Goal: Information Seeking & Learning: Learn about a topic

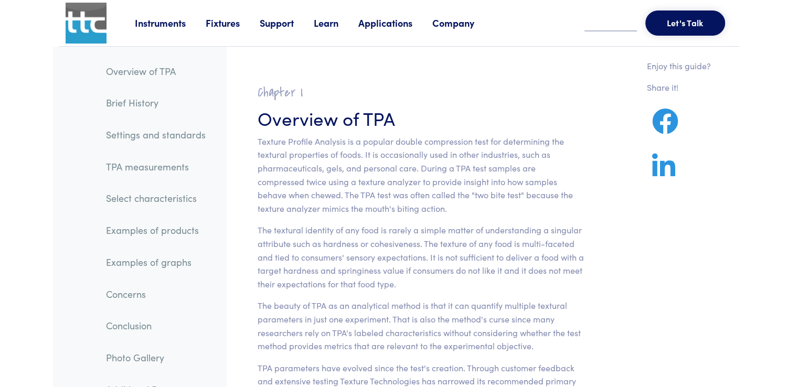
drag, startPoint x: 612, startPoint y: 273, endPoint x: 499, endPoint y: 291, distance: 114.1
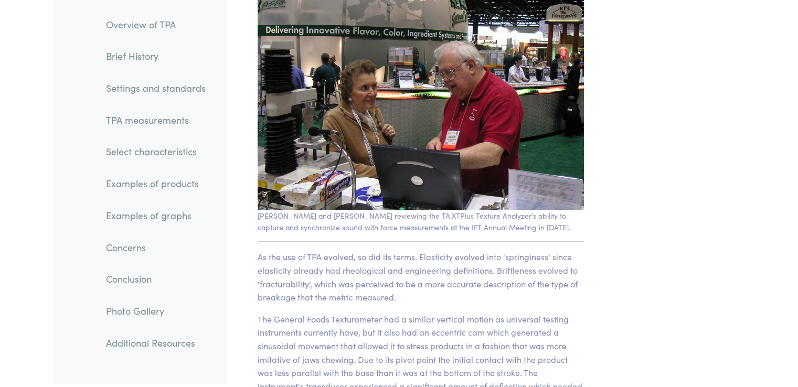
scroll to position [19394, 0]
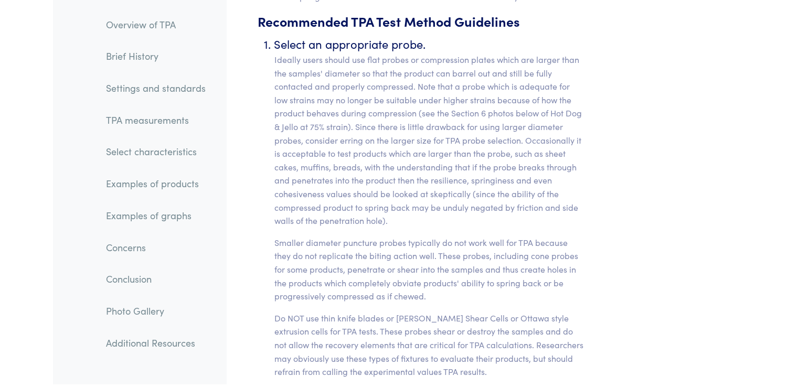
scroll to position [9668, 0]
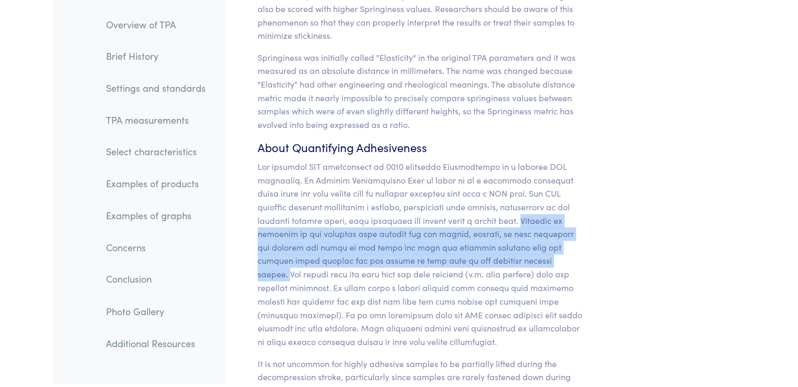
drag, startPoint x: 533, startPoint y: 180, endPoint x: 260, endPoint y: 125, distance: 278.8
click at [529, 226] on p at bounding box center [421, 254] width 327 height 188
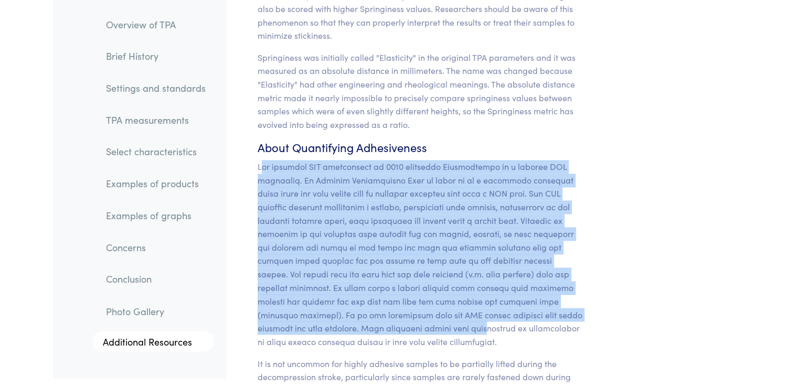
drag, startPoint x: 260, startPoint y: 125, endPoint x: 382, endPoint y: 300, distance: 213.5
click at [382, 300] on p at bounding box center [421, 254] width 327 height 188
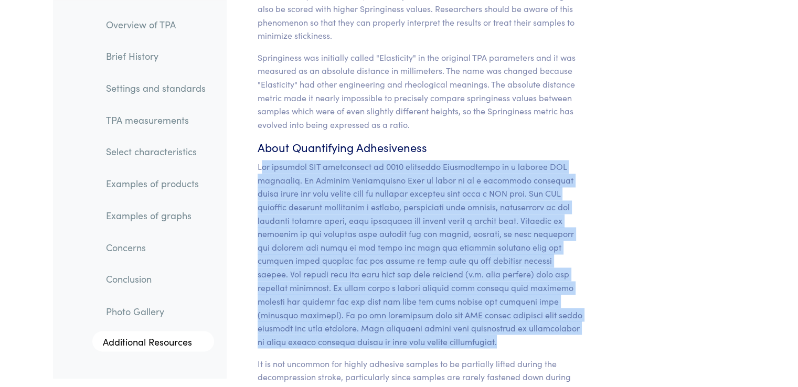
copy p "he original TPA publication in [DATE] described Adhesiveness as a primary TPA p…"
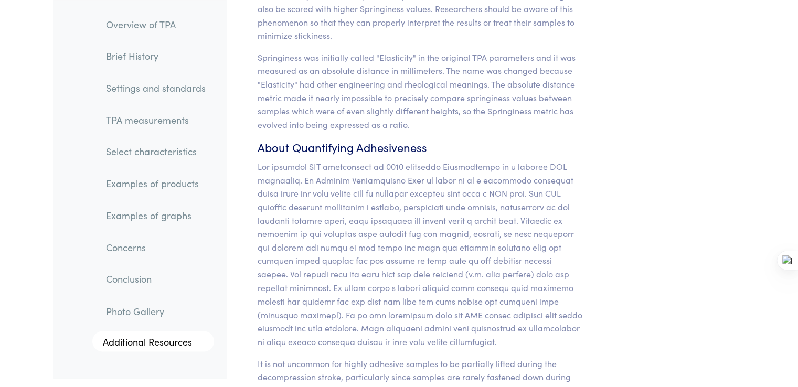
click at [693, 204] on div "Parameter Expression Measurement Hardness The peak force that occurs during the…" at bounding box center [485, 134] width 519 height 5717
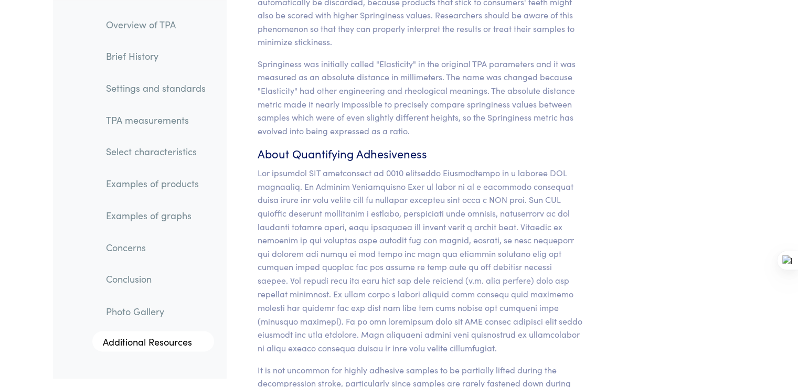
scroll to position [9765, 0]
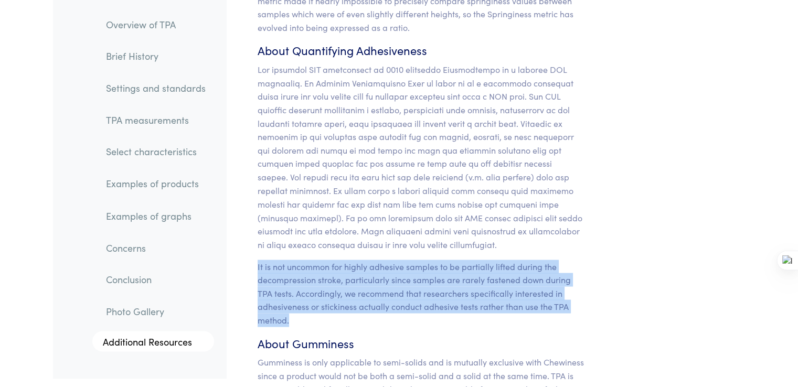
drag, startPoint x: 257, startPoint y: 222, endPoint x: 315, endPoint y: 275, distance: 78.7
copy p "It is not uncommon for highly adhesive samples to be partially lifted during th…"
